Goal: Task Accomplishment & Management: Use online tool/utility

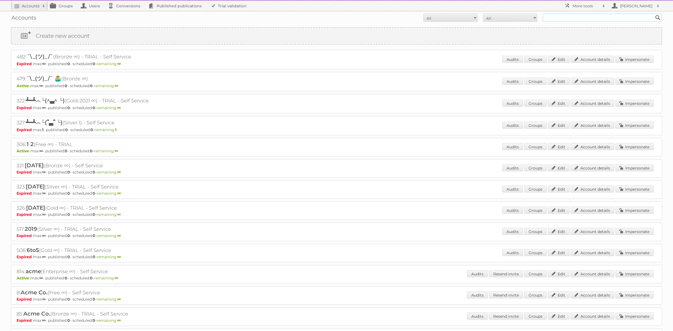
click at [585, 20] on input "text" at bounding box center [603, 18] width 120 height 8
type input "[PERSON_NAME]"
click at [589, 17] on input "[PERSON_NAME]" at bounding box center [603, 18] width 120 height 8
click at [654, 14] on input "Search" at bounding box center [658, 18] width 8 height 8
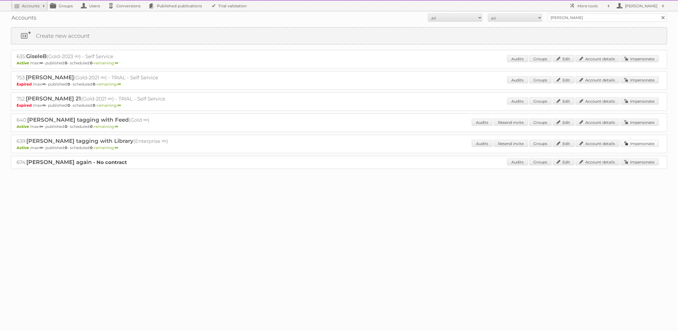
click at [636, 144] on link "Impersonate" at bounding box center [639, 143] width 38 height 7
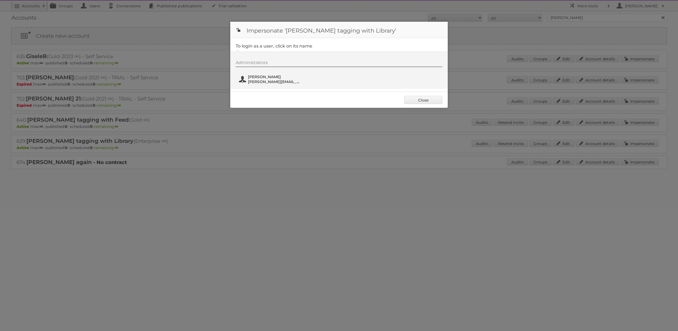
click at [273, 79] on span "Paolo" at bounding box center [274, 76] width 53 height 5
